Goal: Information Seeking & Learning: Learn about a topic

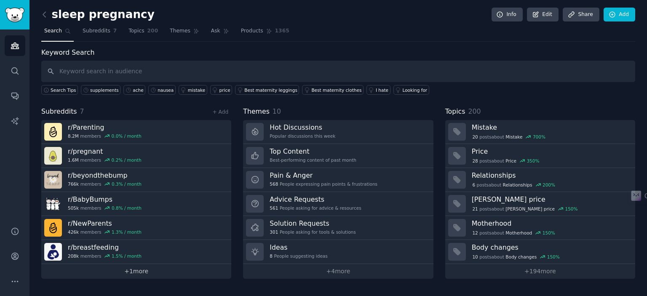
click at [139, 269] on link "+ 1 more" at bounding box center [136, 271] width 190 height 15
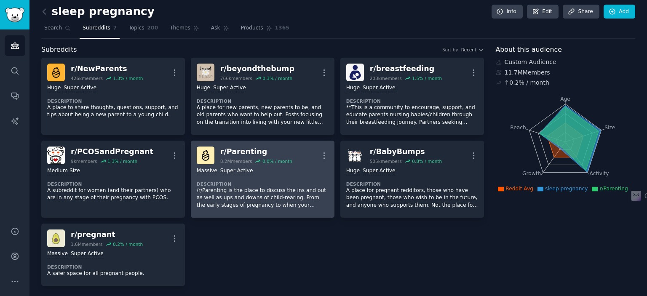
scroll to position [4, 0]
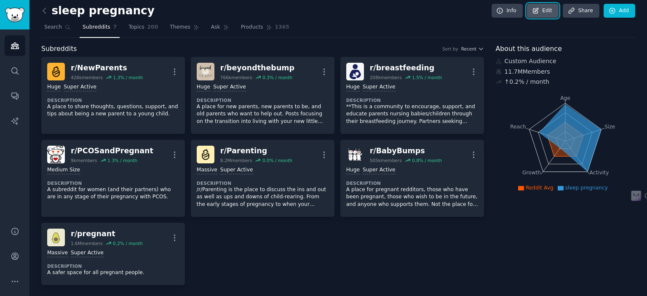
click at [546, 11] on link "Edit" at bounding box center [543, 11] width 32 height 14
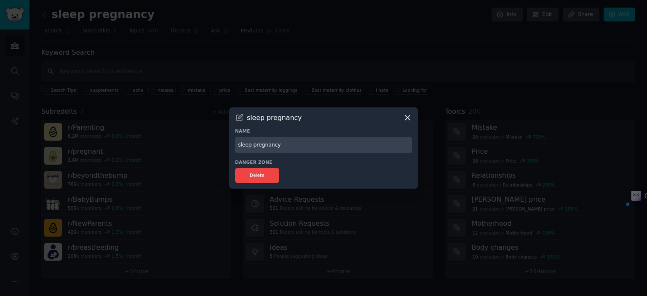
drag, startPoint x: 253, startPoint y: 146, endPoint x: 234, endPoint y: 146, distance: 19.0
click at [234, 146] on div "sleep pregnancy Name sleep pregnancy Danger Zone Delete" at bounding box center [323, 147] width 189 height 81
type input "Pregnancy"
click at [317, 159] on h3 "Danger Zone" at bounding box center [323, 162] width 177 height 6
click at [238, 119] on icon at bounding box center [240, 118] width 6 height 6
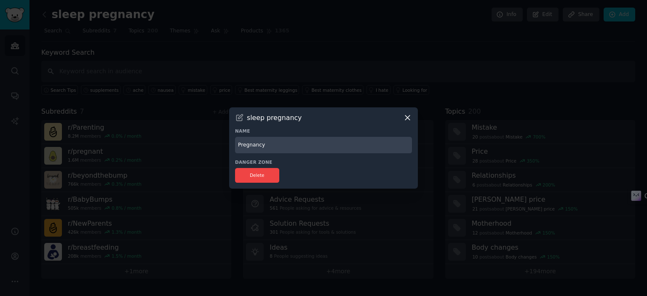
click at [405, 117] on icon at bounding box center [407, 117] width 9 height 9
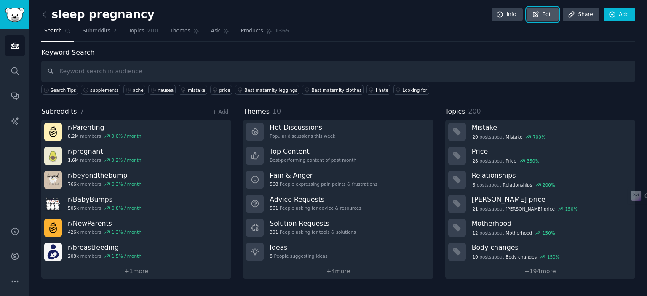
click at [543, 16] on link "Edit" at bounding box center [543, 15] width 32 height 14
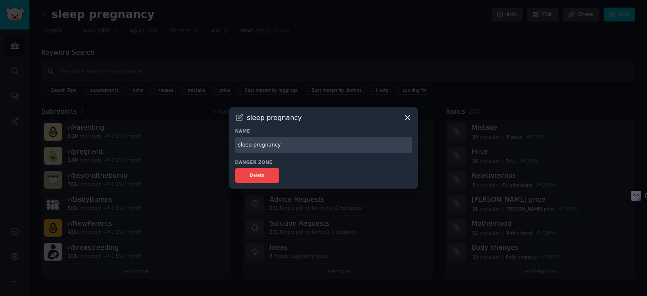
click at [320, 174] on div "Delete" at bounding box center [323, 175] width 177 height 15
click at [407, 116] on icon at bounding box center [407, 117] width 9 height 9
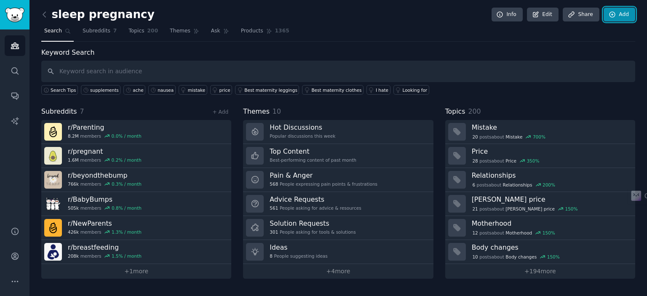
click at [616, 15] on icon at bounding box center [613, 15] width 8 height 8
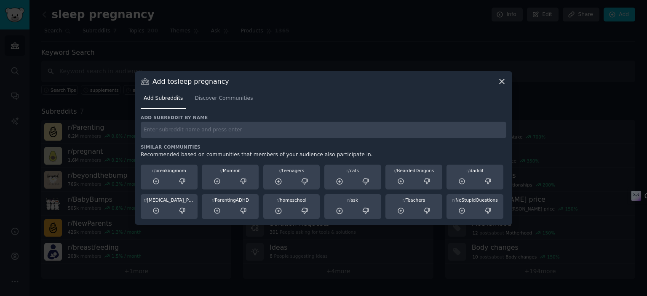
click at [502, 78] on icon at bounding box center [502, 81] width 9 height 9
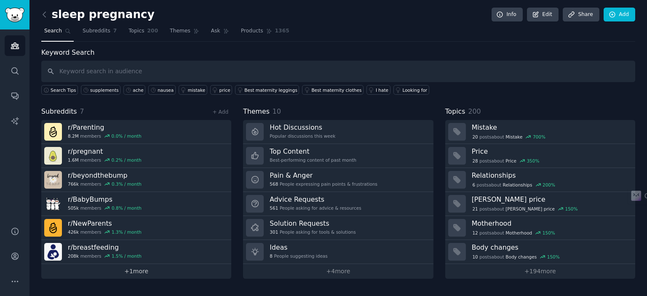
click at [150, 270] on link "+ 1 more" at bounding box center [136, 271] width 190 height 15
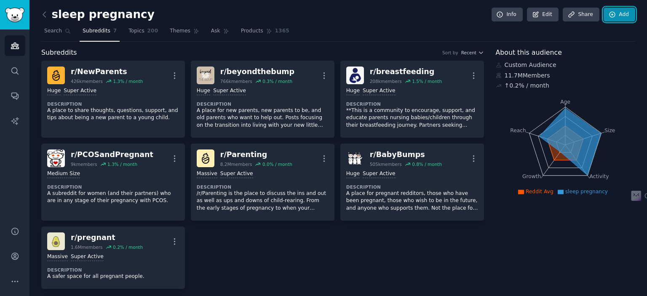
click at [621, 13] on link "Add" at bounding box center [620, 15] width 32 height 14
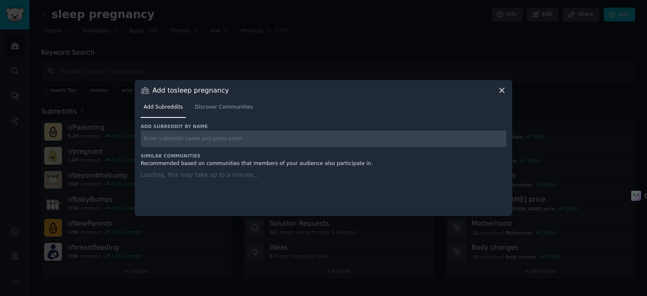
click at [238, 137] on input "text" at bounding box center [324, 139] width 366 height 16
type input "pregnancyuk"
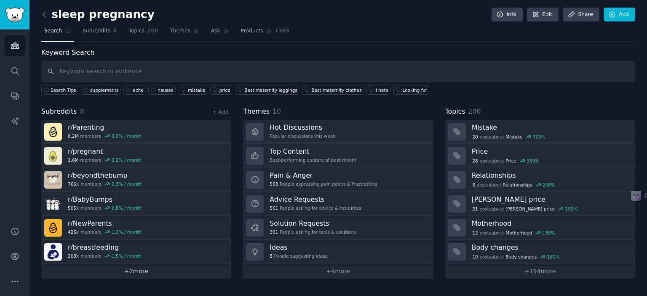
click at [145, 268] on link "+ 2 more" at bounding box center [136, 271] width 190 height 15
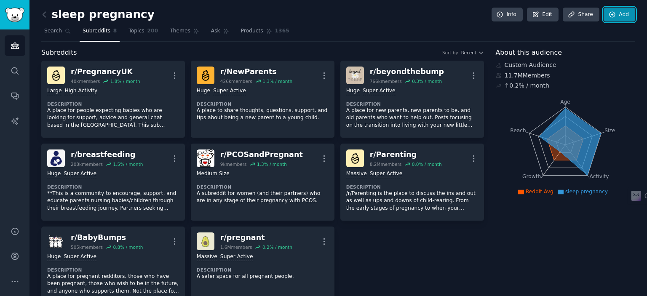
click at [609, 17] on icon at bounding box center [613, 15] width 8 height 8
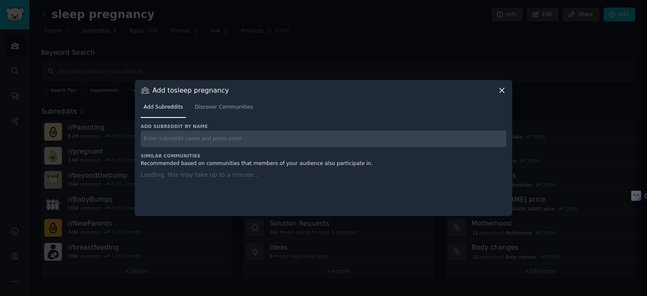
click at [257, 140] on input "text" at bounding box center [324, 139] width 366 height 16
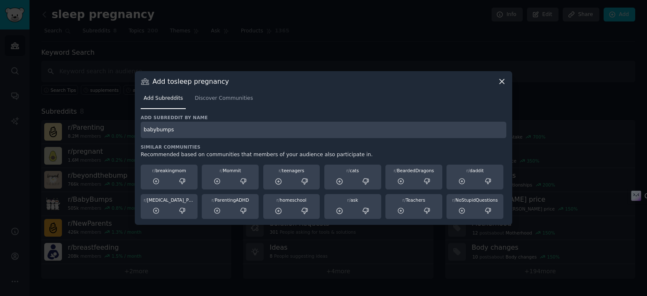
type input "babybumps"
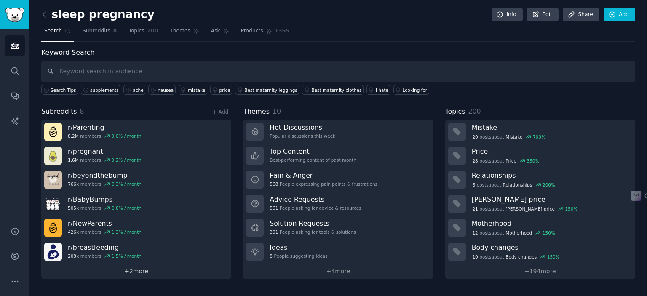
click at [119, 271] on link "+ 2 more" at bounding box center [136, 271] width 190 height 15
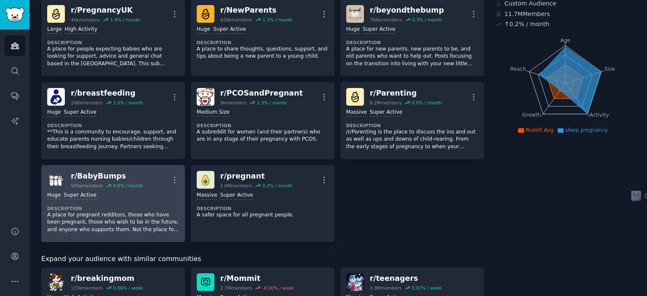
scroll to position [42, 0]
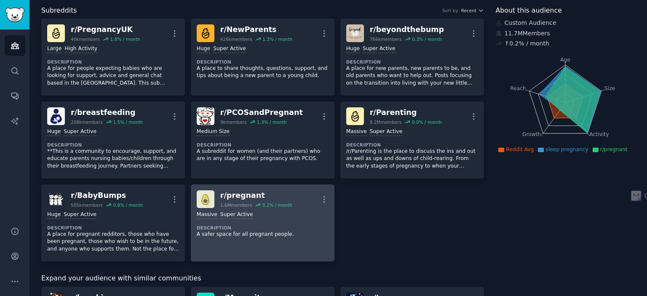
click at [210, 235] on p "A safer space for all pregnant people." at bounding box center [263, 235] width 132 height 8
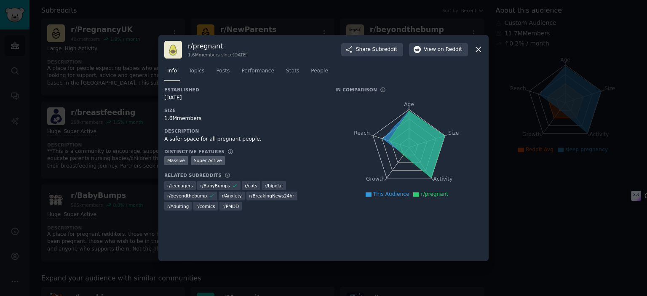
click at [477, 49] on icon at bounding box center [478, 50] width 5 height 5
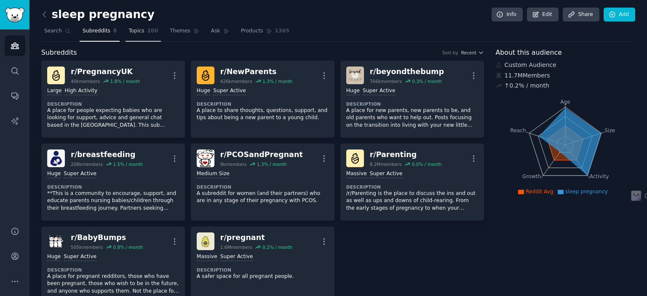
click at [139, 31] on link "Topics 200" at bounding box center [143, 32] width 35 height 17
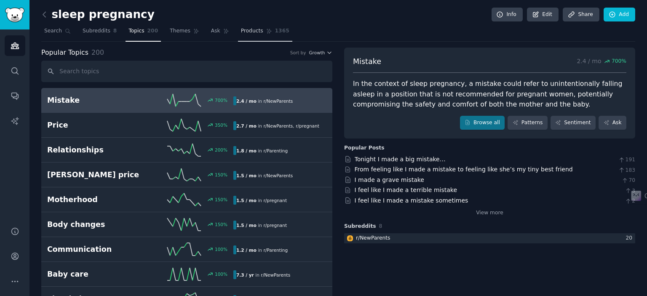
click at [245, 38] on link "Products 1365" at bounding box center [265, 32] width 54 height 17
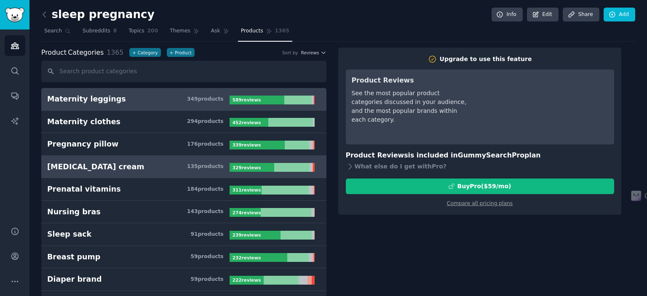
click at [154, 163] on h3 "[MEDICAL_DATA] cream 135 product s" at bounding box center [138, 167] width 182 height 11
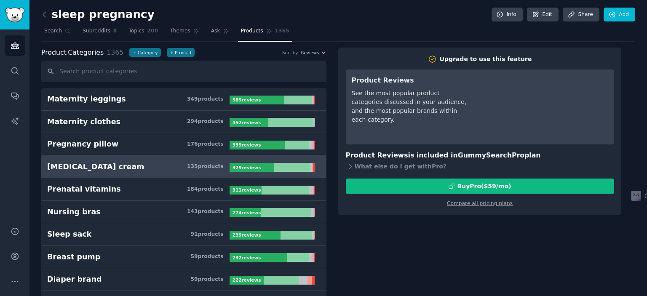
click at [154, 163] on h3 "[MEDICAL_DATA] cream 135 product s" at bounding box center [138, 167] width 182 height 11
click at [100, 32] on span "Subreddits" at bounding box center [97, 31] width 28 height 8
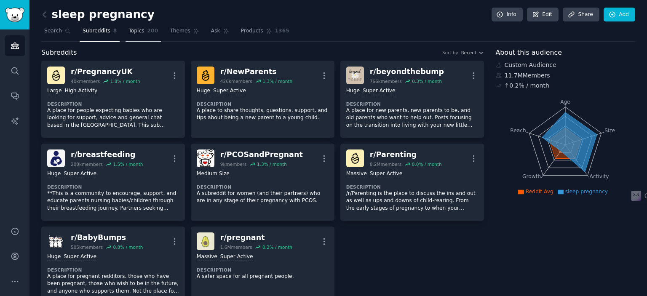
click at [133, 32] on span "Topics" at bounding box center [136, 31] width 16 height 8
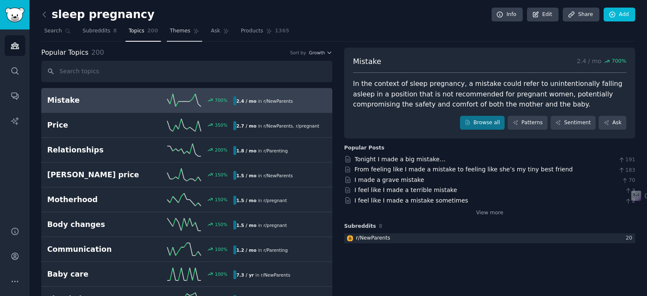
click at [170, 32] on span "Themes" at bounding box center [180, 31] width 21 height 8
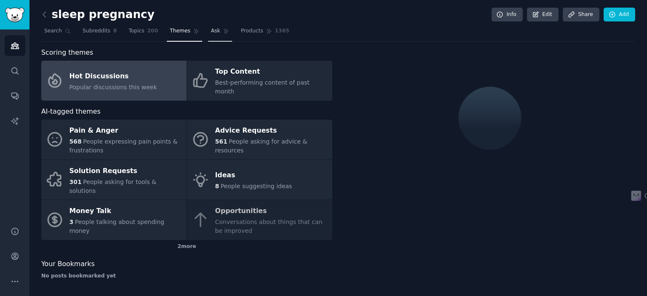
click at [211, 34] on span "Ask" at bounding box center [215, 31] width 9 height 8
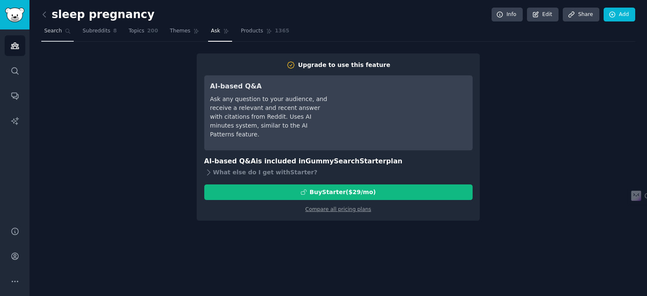
click at [54, 33] on span "Search" at bounding box center [53, 31] width 18 height 8
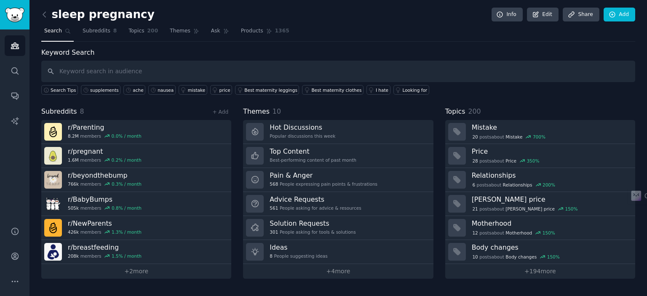
click at [379, 70] on input "text" at bounding box center [338, 71] width 594 height 21
type input "cream"
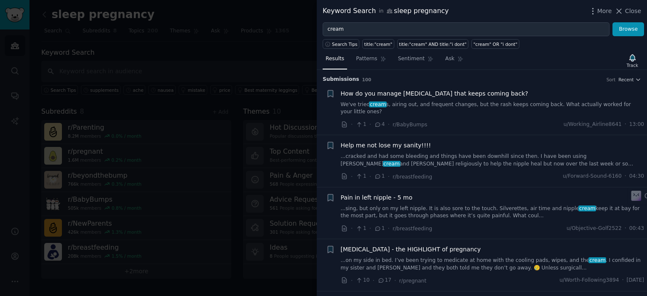
click at [417, 83] on li "+ How do you manage [PERSON_NAME][MEDICAL_DATA] that keeps coming back? We've t…" at bounding box center [482, 109] width 330 height 52
